Goal: Transaction & Acquisition: Book appointment/travel/reservation

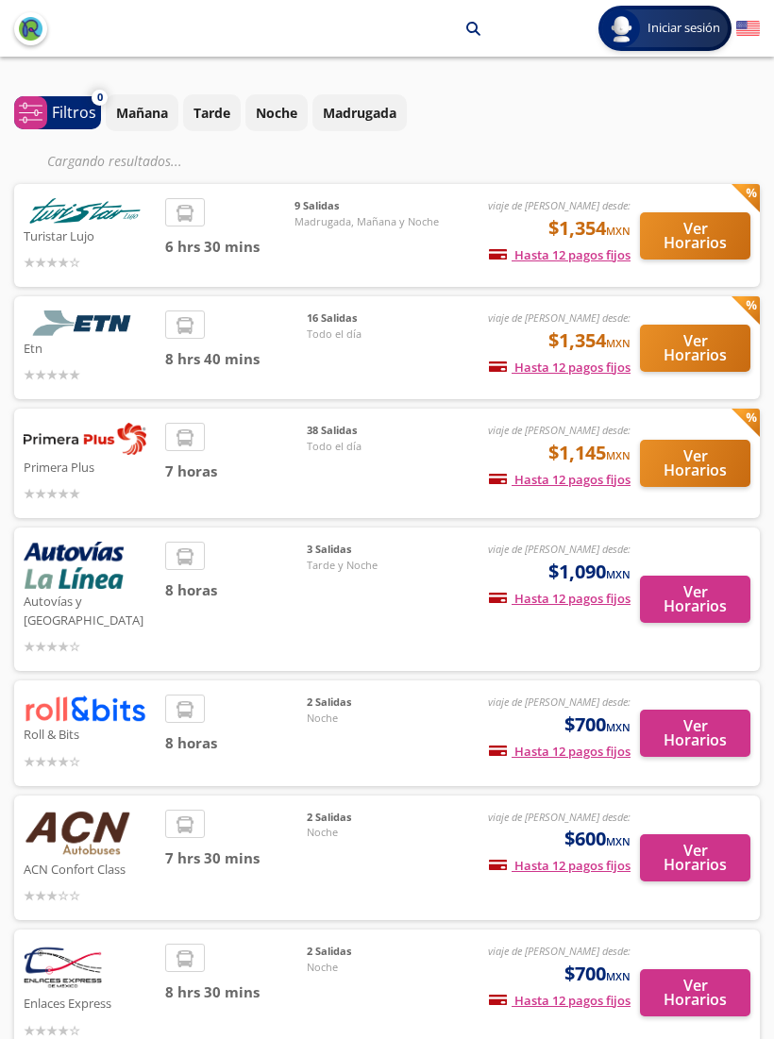
scroll to position [107, 0]
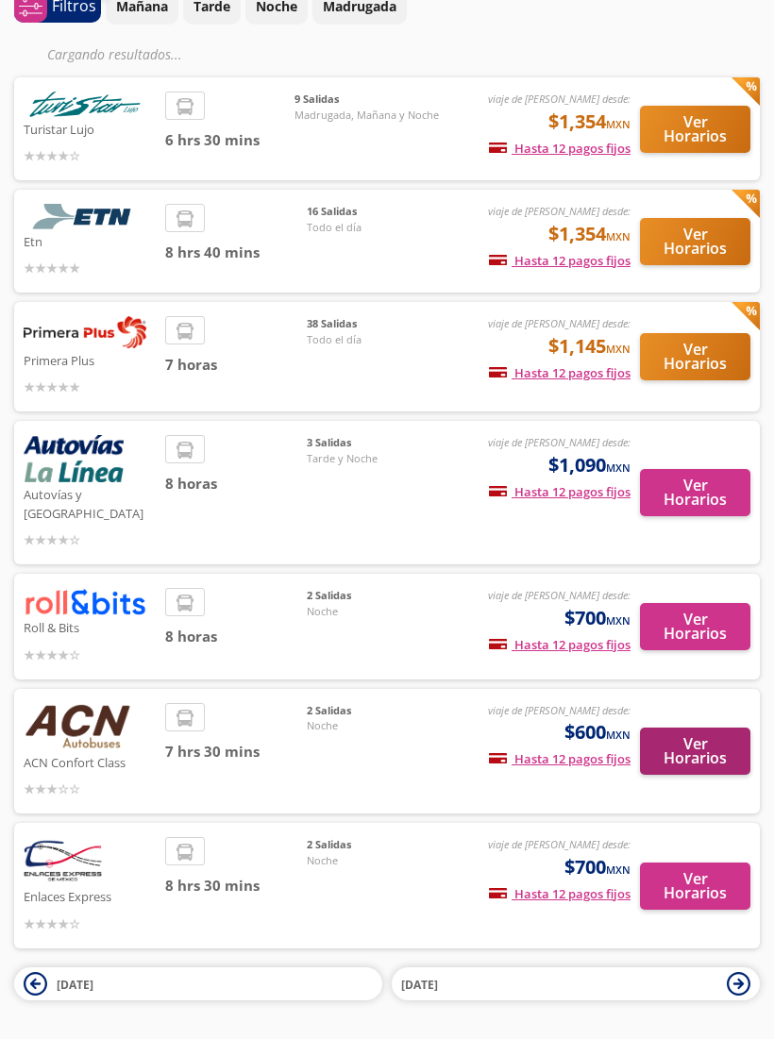
click at [690, 737] on button "Ver Horarios" at bounding box center [695, 750] width 110 height 47
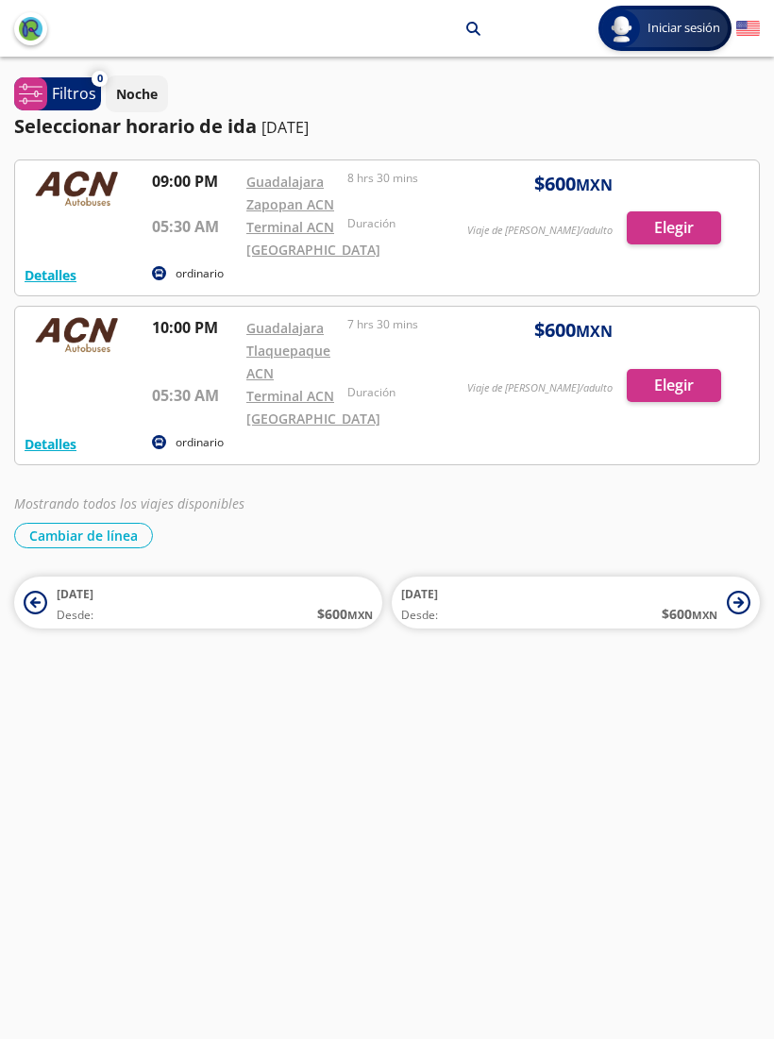
click at [687, 228] on div at bounding box center [386, 227] width 743 height 135
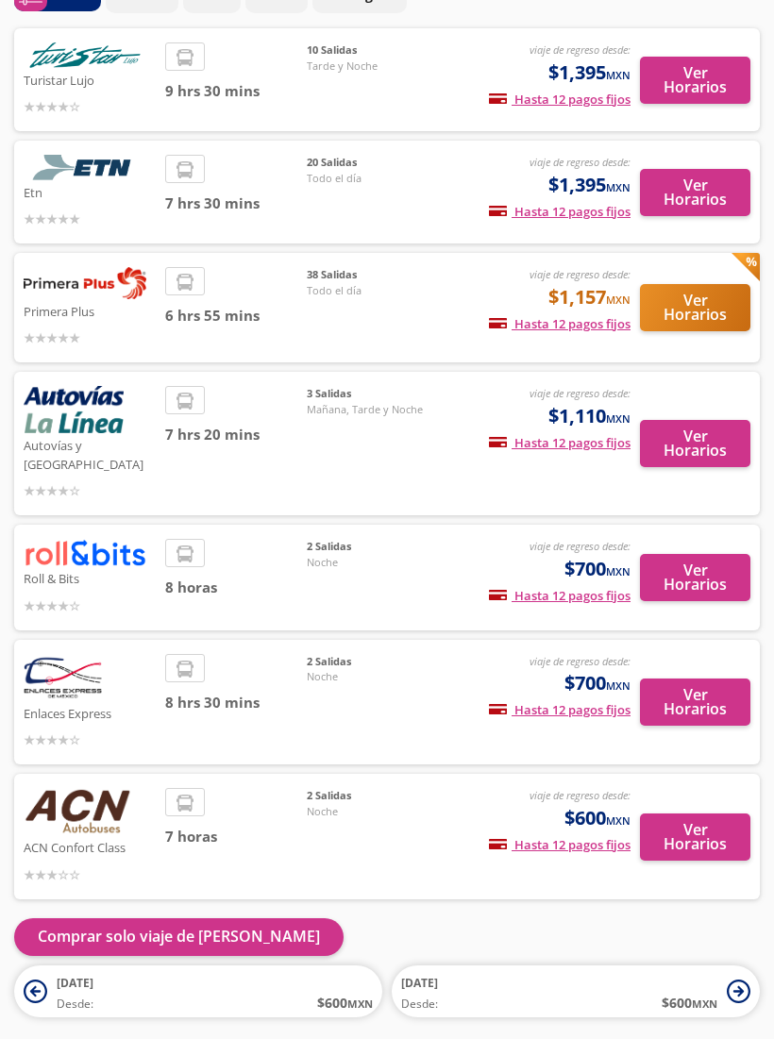
scroll to position [135, 0]
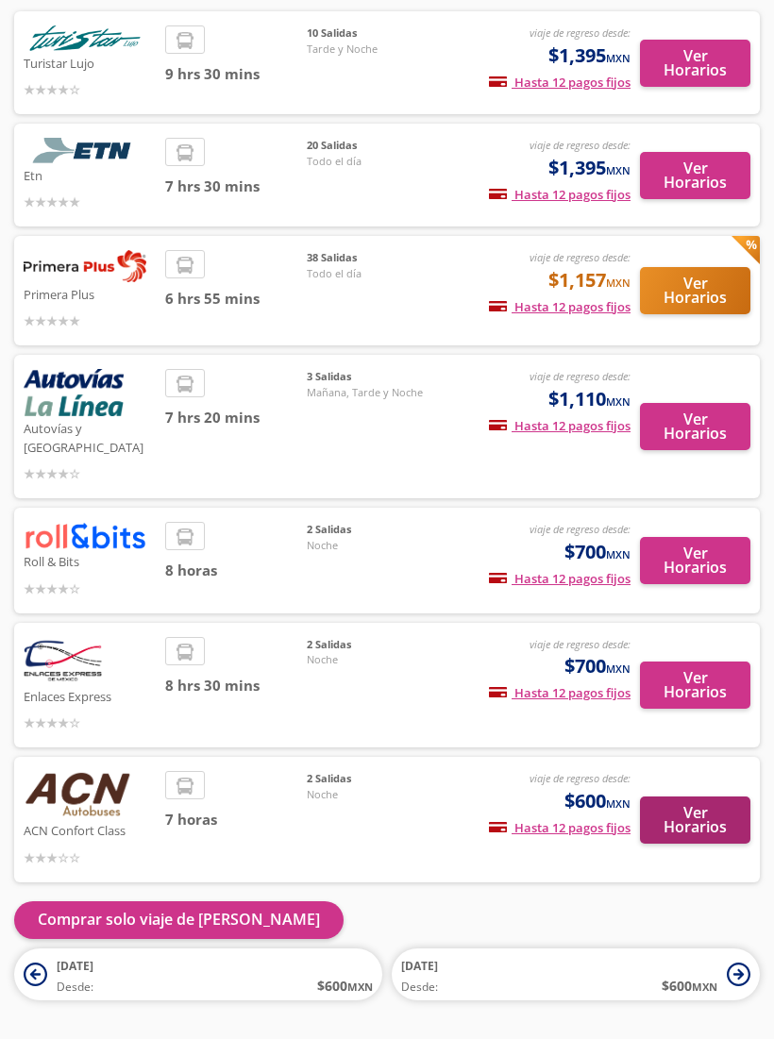
click at [706, 801] on button "Ver Horarios" at bounding box center [695, 819] width 110 height 47
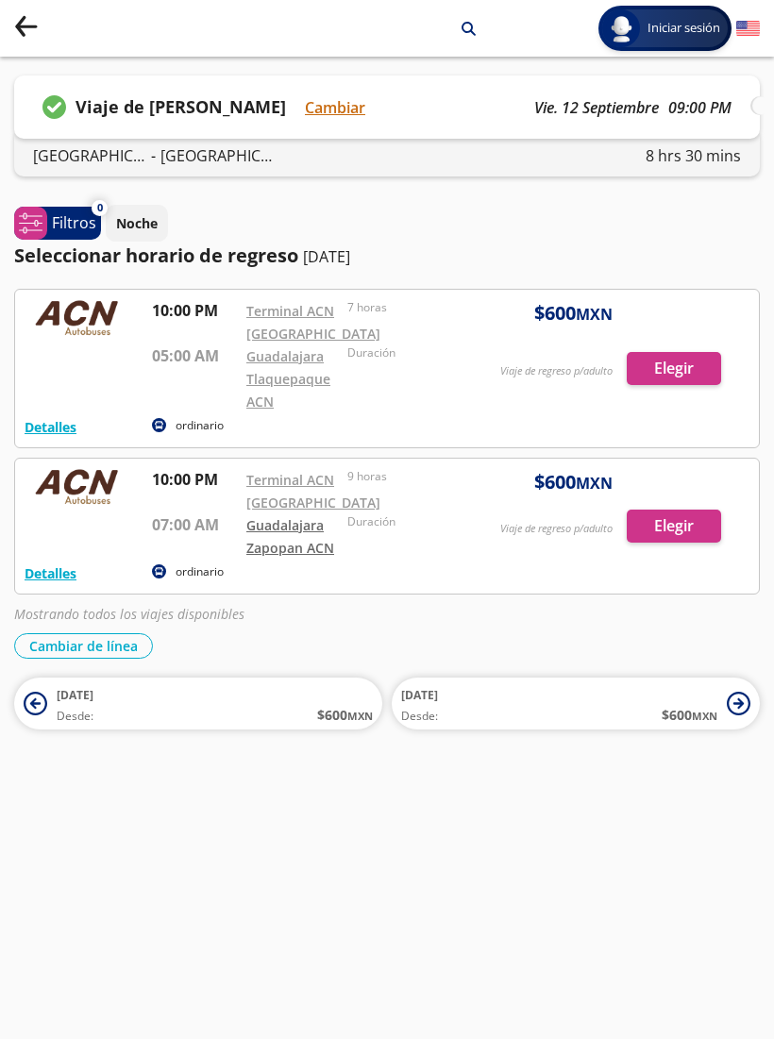
click at [310, 550] on link "Guadalajara Zapopan ACN" at bounding box center [290, 536] width 88 height 41
click at [679, 506] on div at bounding box center [386, 525] width 743 height 135
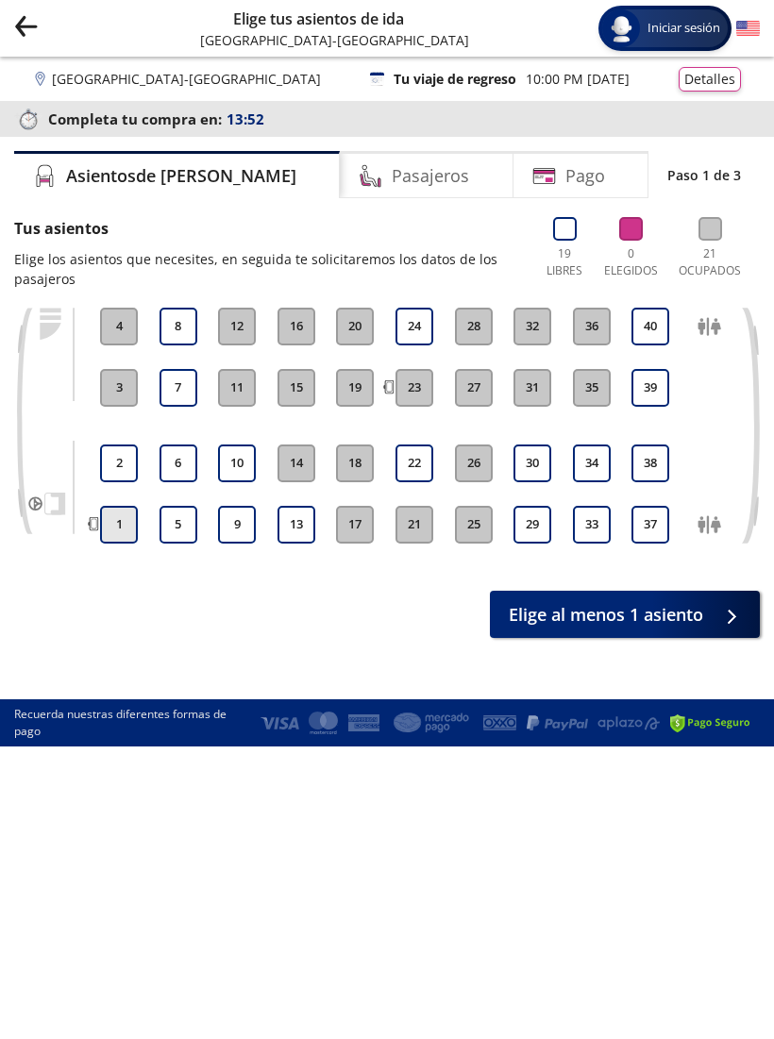
click at [108, 524] on button "1" at bounding box center [119, 525] width 38 height 38
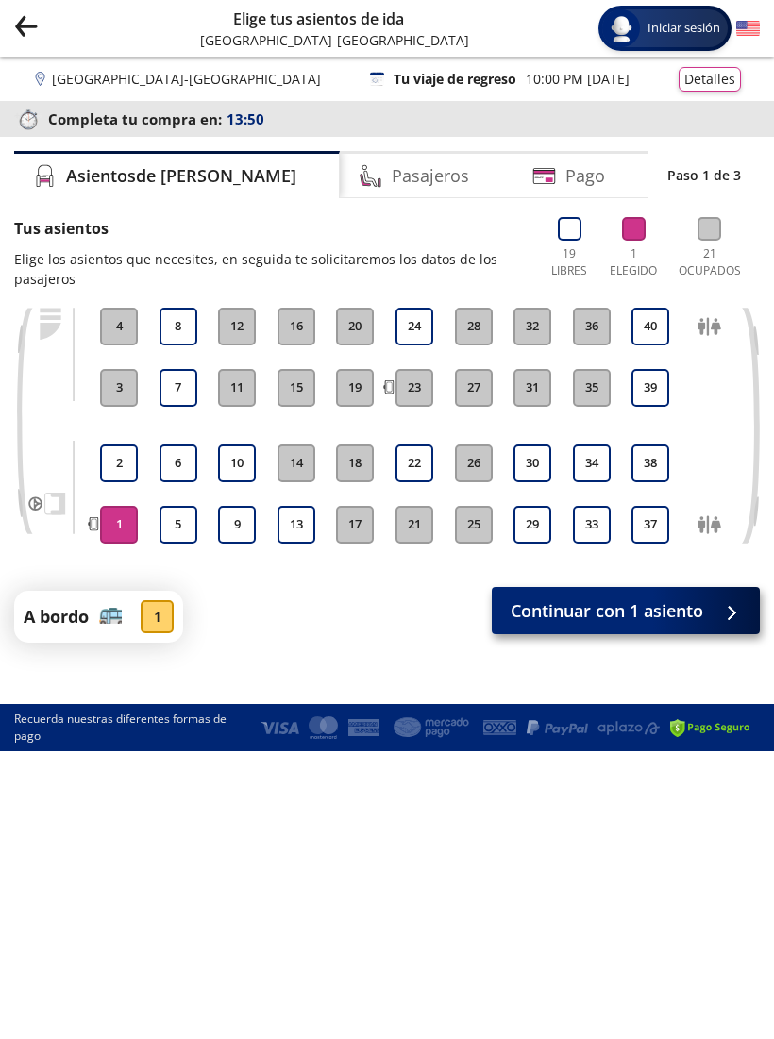
click at [711, 598] on button "Continuar con 1 asiento" at bounding box center [625, 610] width 268 height 47
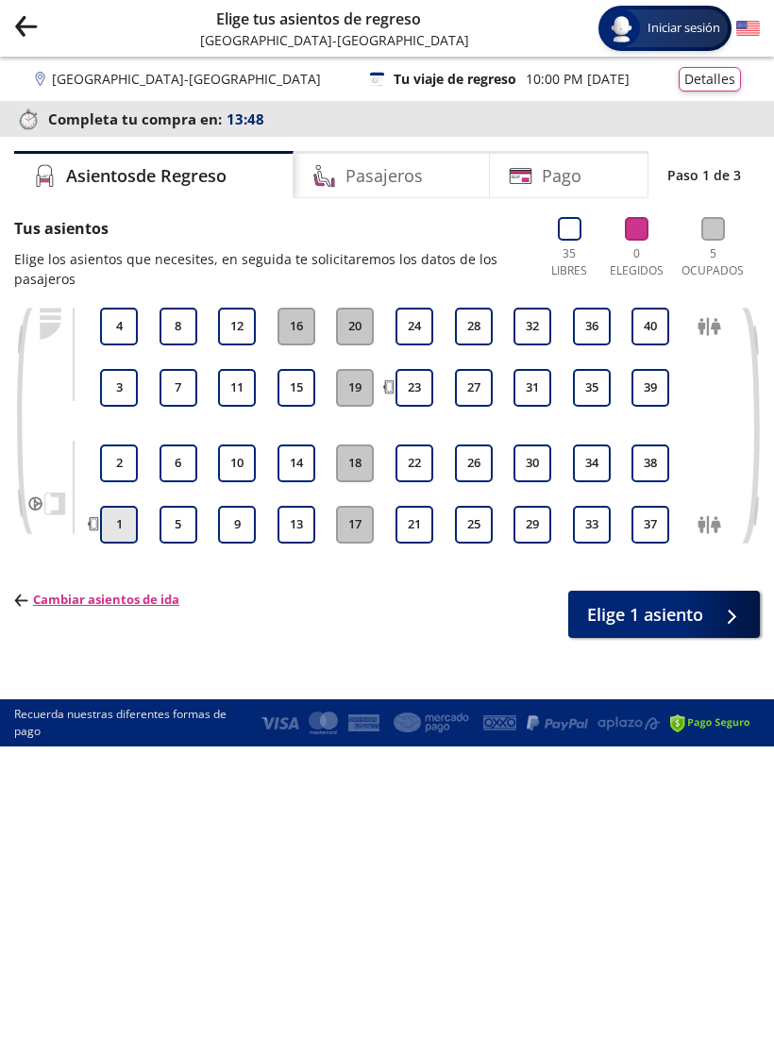
click at [112, 525] on button "1" at bounding box center [119, 525] width 38 height 38
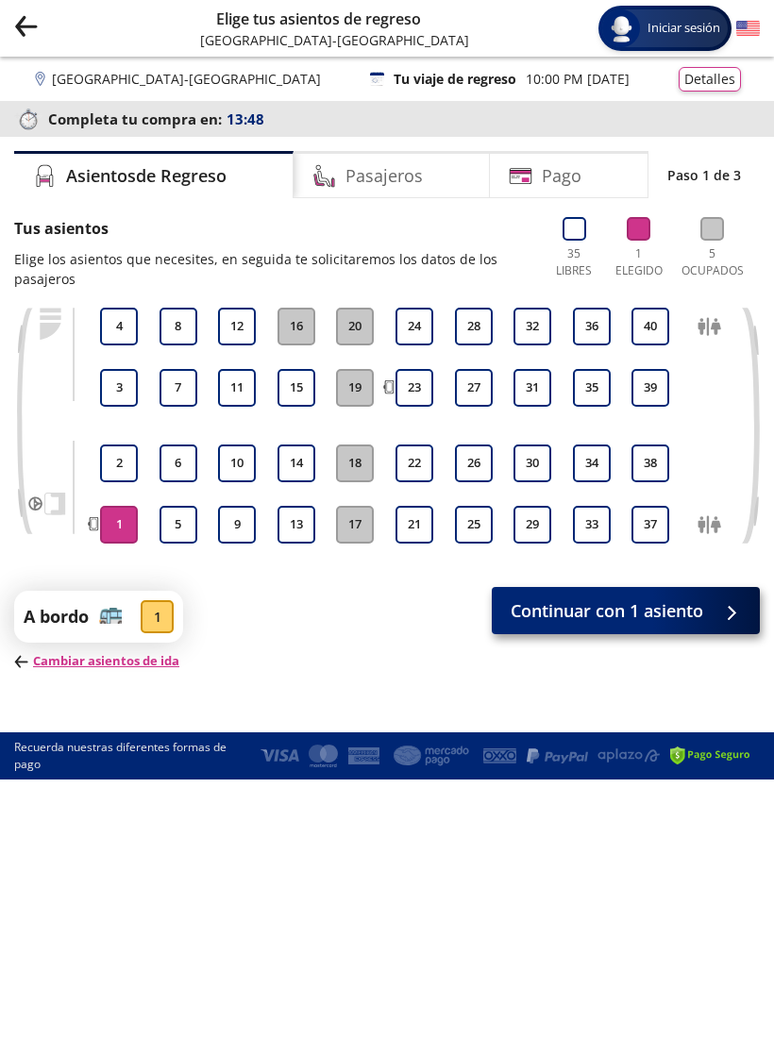
click at [648, 620] on span "Continuar con 1 asiento" at bounding box center [606, 610] width 192 height 25
